Goal: Information Seeking & Learning: Learn about a topic

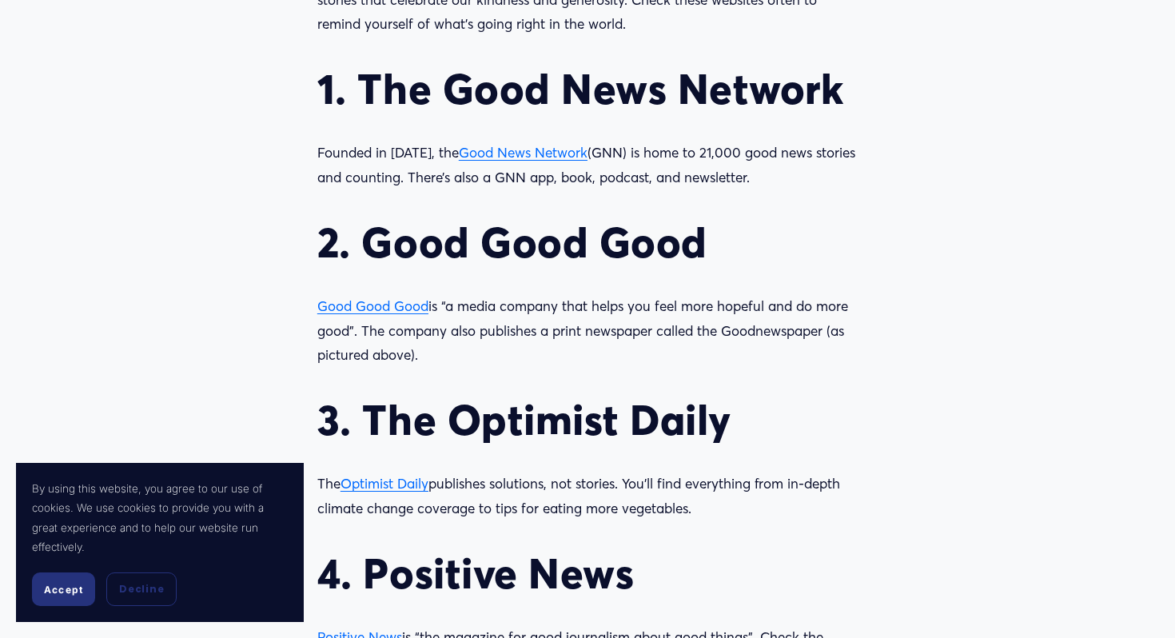
scroll to position [1535, 0]
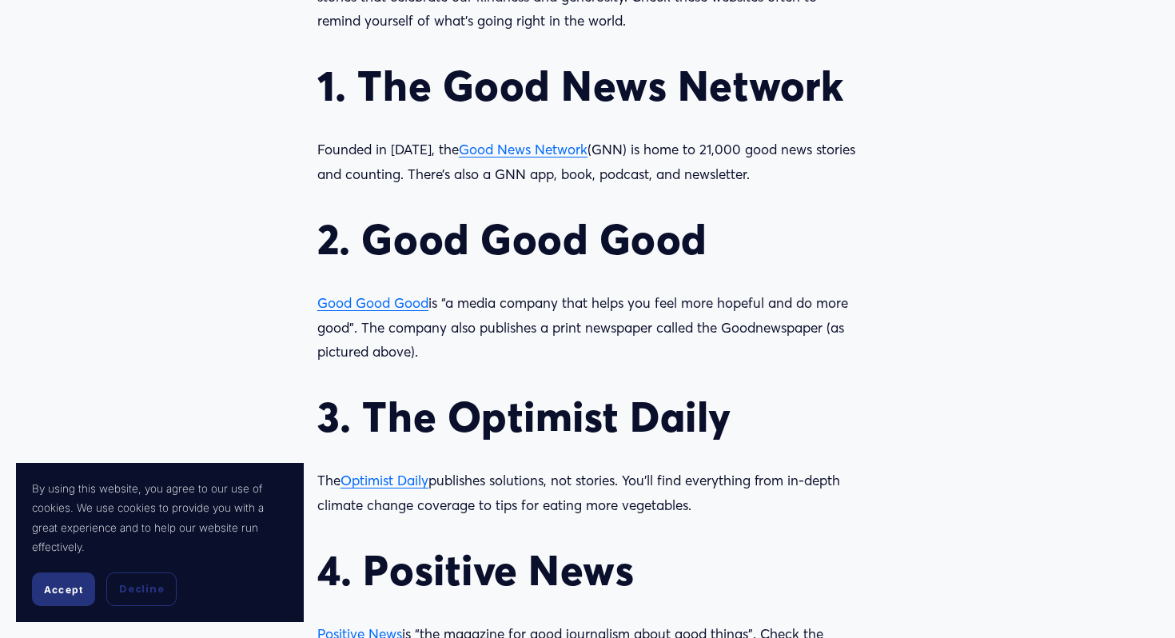
click at [496, 144] on span "Good News Network" at bounding box center [523, 149] width 129 height 17
click at [389, 307] on span "Good Good Good" at bounding box center [372, 302] width 111 height 17
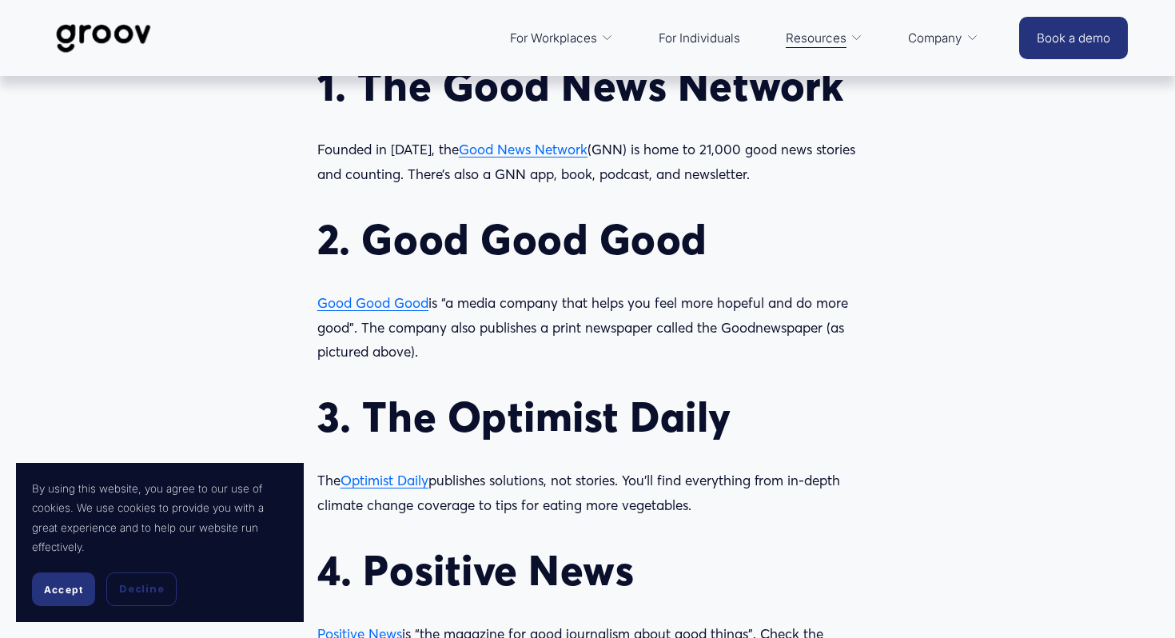
click at [403, 483] on span "Optimist Daily" at bounding box center [384, 479] width 88 height 17
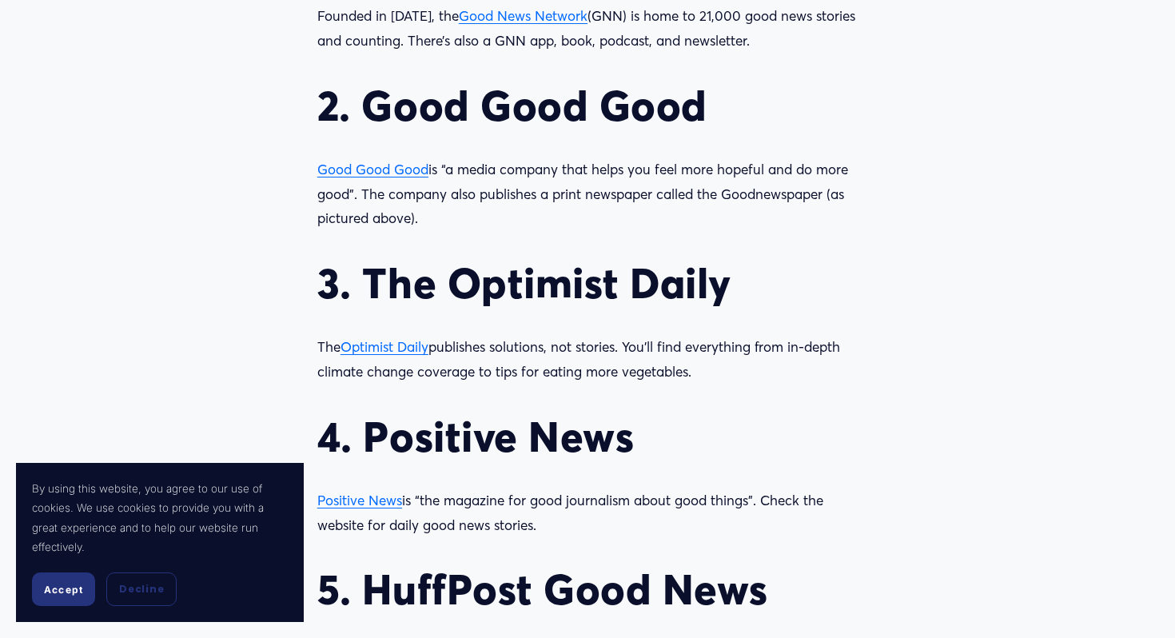
scroll to position [1837, 0]
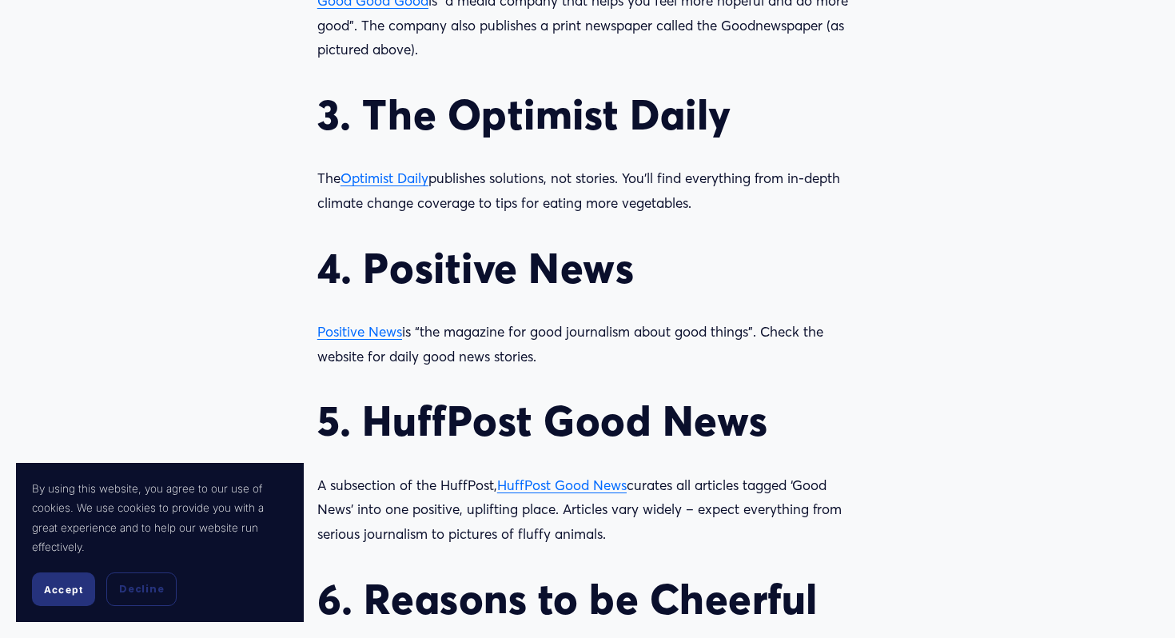
click at [375, 333] on span "Positive News" at bounding box center [359, 331] width 85 height 17
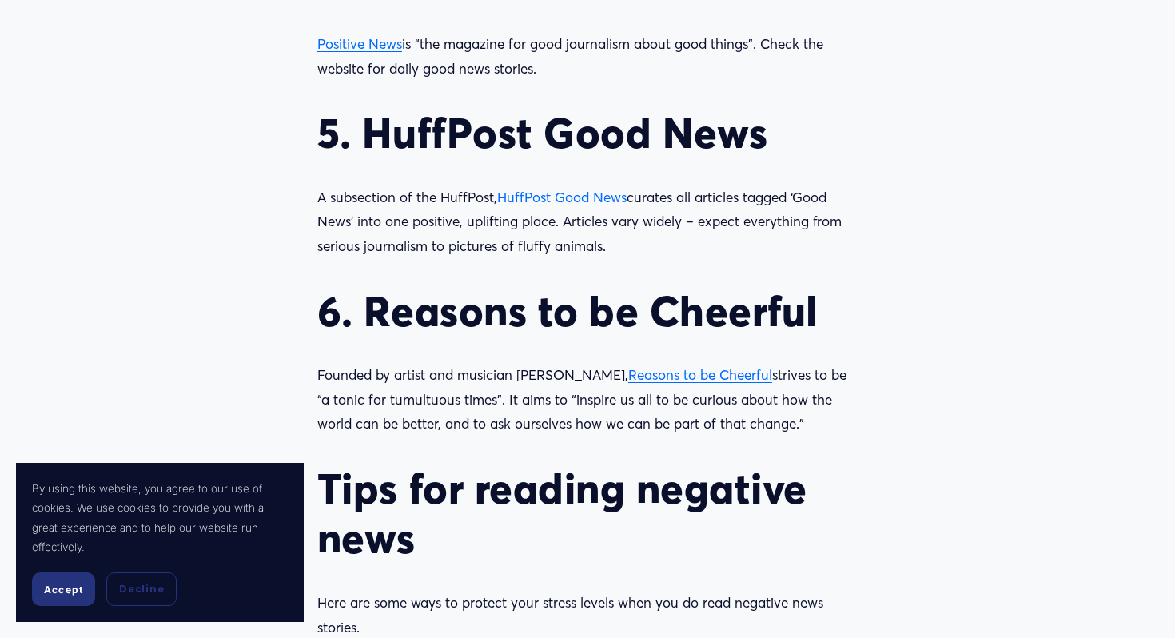
click at [548, 192] on span "HuffPost Good News" at bounding box center [561, 197] width 129 height 17
